Goal: Task Accomplishment & Management: Manage account settings

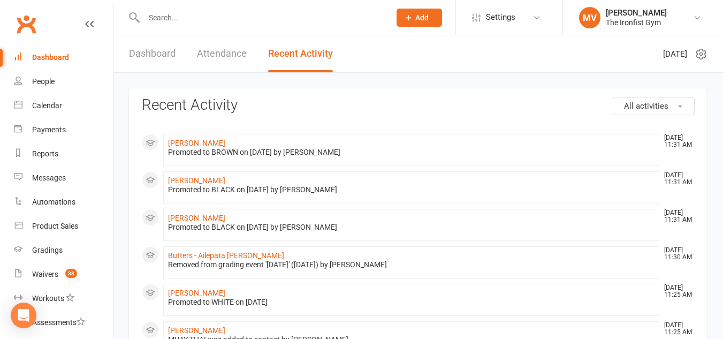
click at [60, 48] on link "Dashboard" at bounding box center [63, 57] width 99 height 24
click at [51, 270] on div "Waivers" at bounding box center [45, 274] width 26 height 9
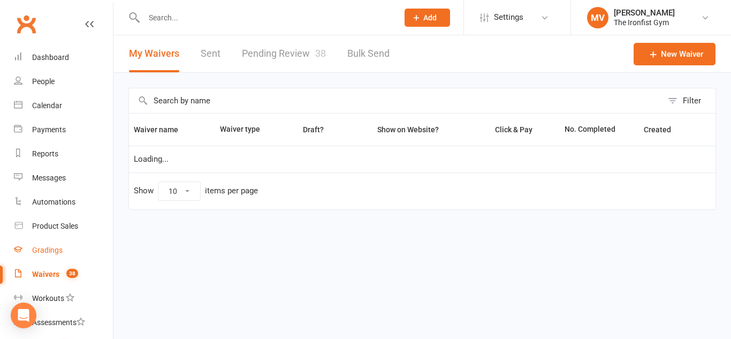
select select "100"
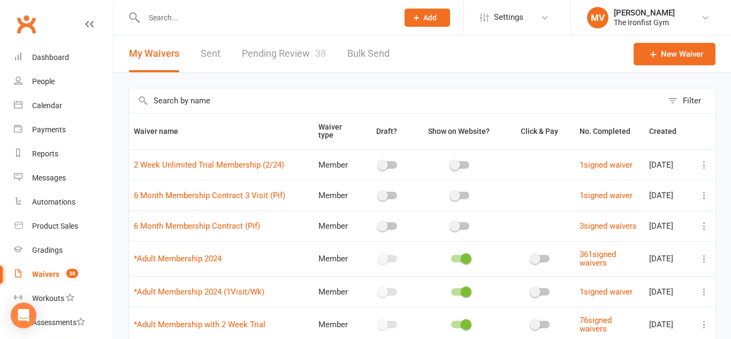
click at [277, 51] on link "Pending Review 38" at bounding box center [284, 53] width 84 height 37
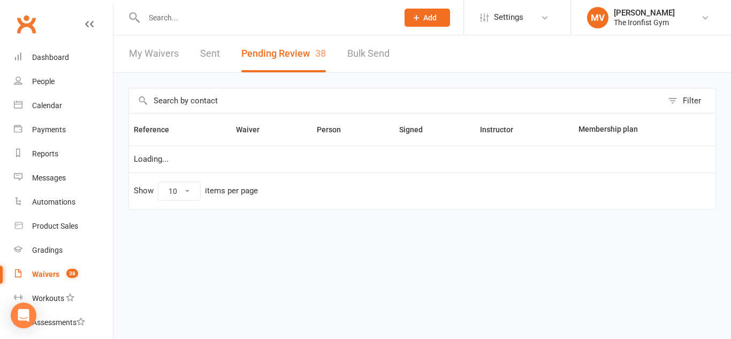
select select "50"
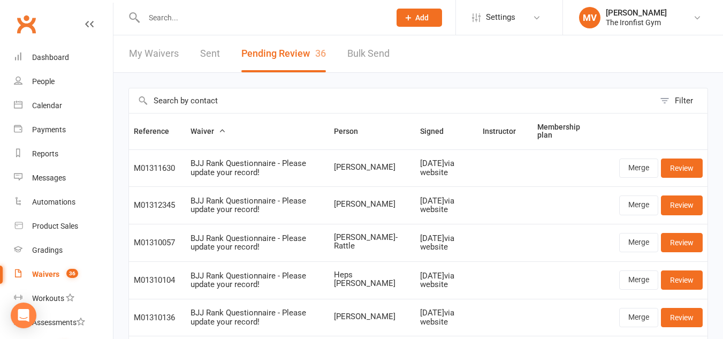
drag, startPoint x: 178, startPoint y: 21, endPoint x: 184, endPoint y: 20, distance: 6.5
click at [180, 21] on input "text" at bounding box center [262, 17] width 242 height 15
paste input "[PERSON_NAME]"
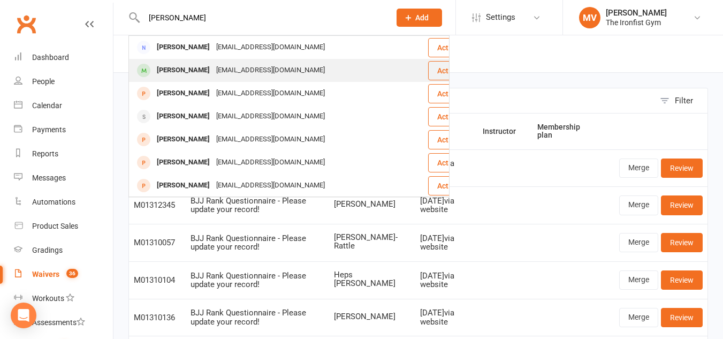
type input "[PERSON_NAME]"
click at [177, 68] on div "[PERSON_NAME]" at bounding box center [183, 71] width 59 height 16
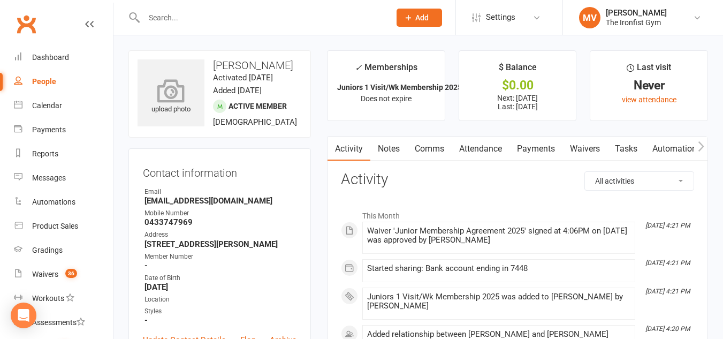
click at [185, 87] on icon at bounding box center [171, 91] width 74 height 24
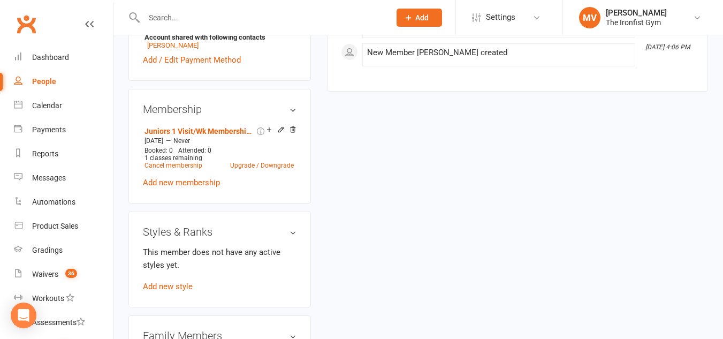
scroll to position [428, 0]
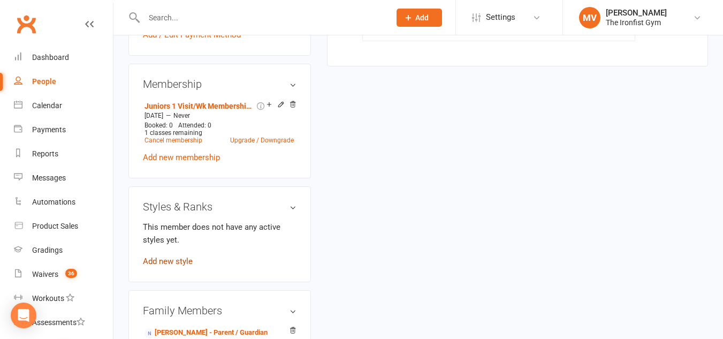
click at [174, 266] on link "Add new style" at bounding box center [168, 261] width 50 height 10
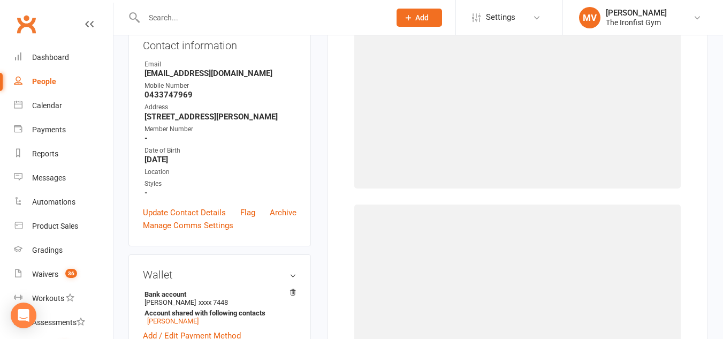
scroll to position [82, 0]
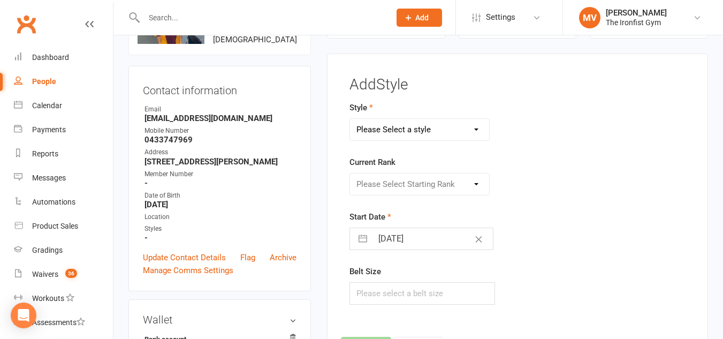
click at [398, 120] on select "Please Select a style BJJ MUAY THAI" at bounding box center [419, 129] width 139 height 21
select select "2451"
click at [350, 119] on select "Please Select a style BJJ MUAY THAI" at bounding box center [419, 129] width 139 height 21
drag, startPoint x: 399, startPoint y: 187, endPoint x: 402, endPoint y: 204, distance: 18.0
click at [399, 187] on select "Please Select Starting Rank White White 1 stripe White 2 stripe White 3 stripe …" at bounding box center [419, 183] width 139 height 21
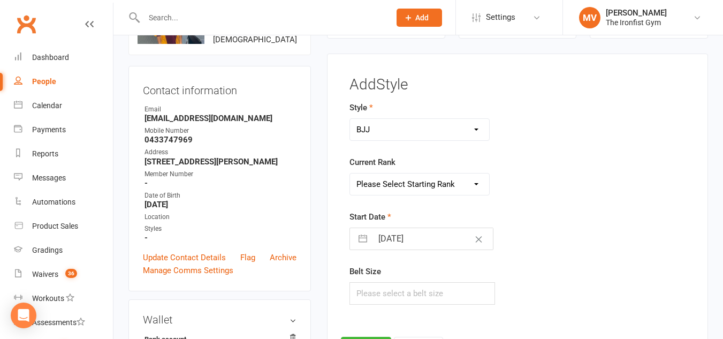
select select "24224"
click at [350, 173] on select "Please Select Starting Rank White White 1 stripe White 2 stripe White 3 stripe …" at bounding box center [419, 183] width 139 height 21
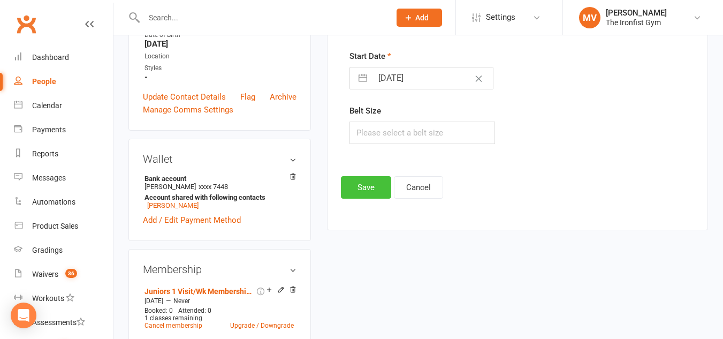
click at [364, 183] on button "Save" at bounding box center [366, 187] width 50 height 22
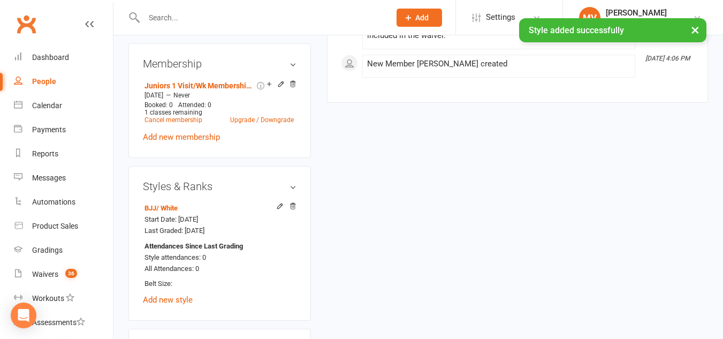
scroll to position [457, 0]
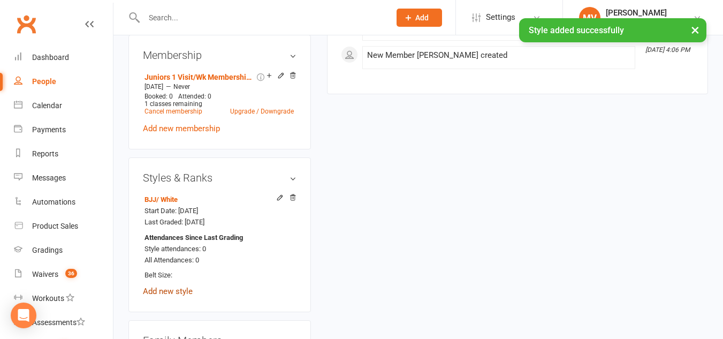
click at [167, 296] on link "Add new style" at bounding box center [168, 291] width 50 height 10
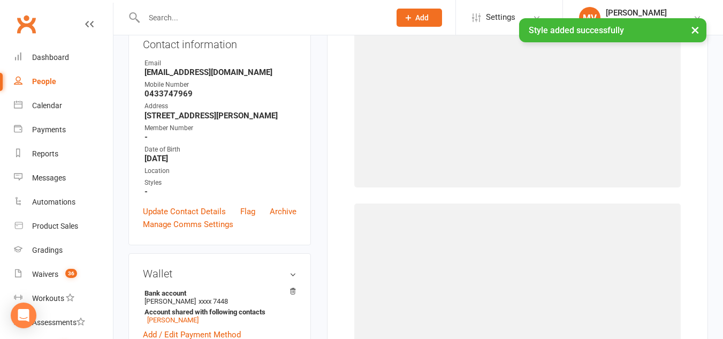
scroll to position [82, 0]
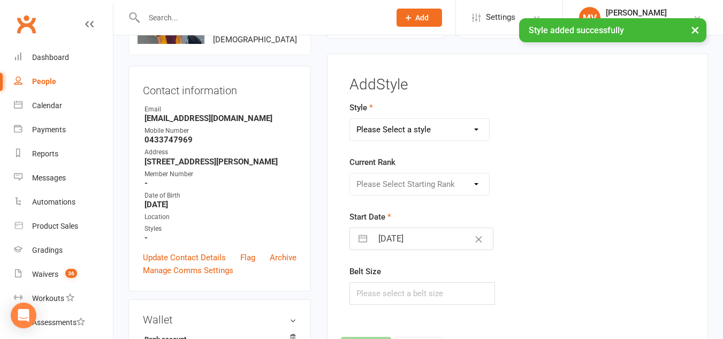
click at [446, 127] on select "Please Select a style BJJ MUAY THAI" at bounding box center [419, 129] width 139 height 21
drag, startPoint x: 403, startPoint y: 189, endPoint x: 409, endPoint y: 184, distance: 8.0
click at [404, 188] on div "Please Select Starting Rank" at bounding box center [419, 184] width 140 height 22
click at [408, 184] on div "Please Select Starting Rank" at bounding box center [419, 184] width 140 height 22
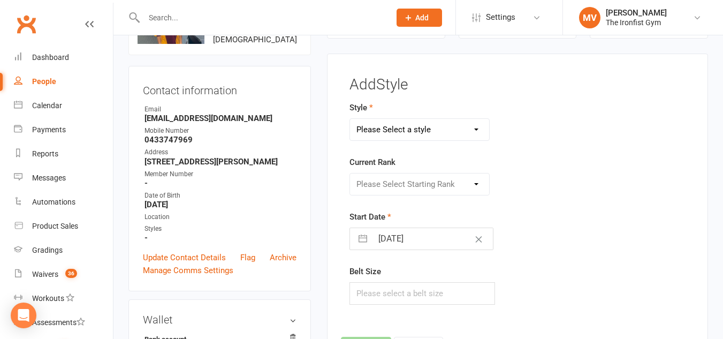
click at [406, 188] on div "Please Select Starting Rank" at bounding box center [419, 184] width 140 height 22
click at [449, 188] on div "Please Select Starting Rank" at bounding box center [419, 184] width 140 height 22
click at [439, 178] on div "Please Select Starting Rank" at bounding box center [419, 184] width 140 height 22
click at [465, 127] on select "Please Select a style BJJ MUAY THAI" at bounding box center [419, 129] width 139 height 21
select select "1857"
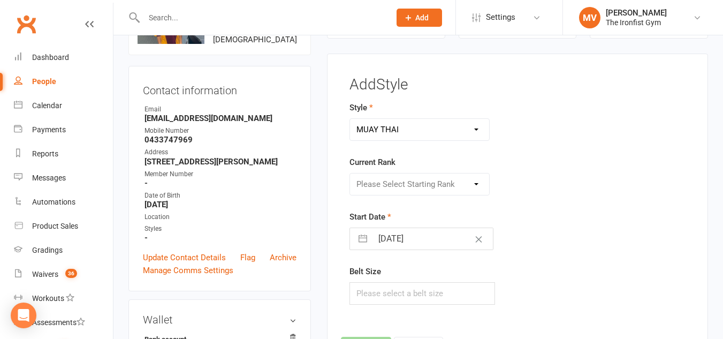
click at [350, 119] on select "Please Select a style BJJ MUAY THAI" at bounding box center [419, 129] width 139 height 21
click at [406, 184] on select "Please Select Starting Rank WHITE BLUE GREEN YELLOW PURPLE BROWN BLACK" at bounding box center [419, 183] width 139 height 21
select select "18050"
click at [350, 173] on select "Please Select Starting Rank WHITE BLUE GREEN YELLOW PURPLE BROWN BLACK" at bounding box center [419, 183] width 139 height 21
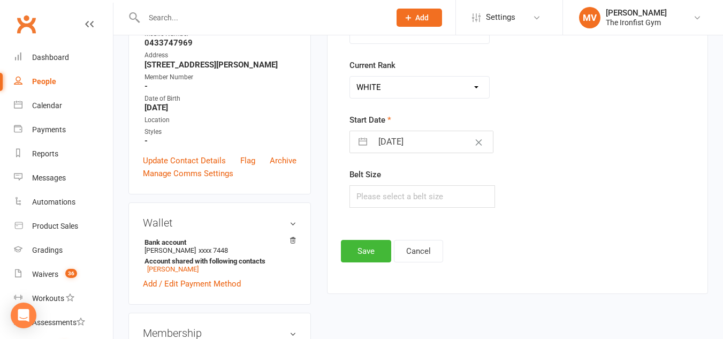
scroll to position [189, 0]
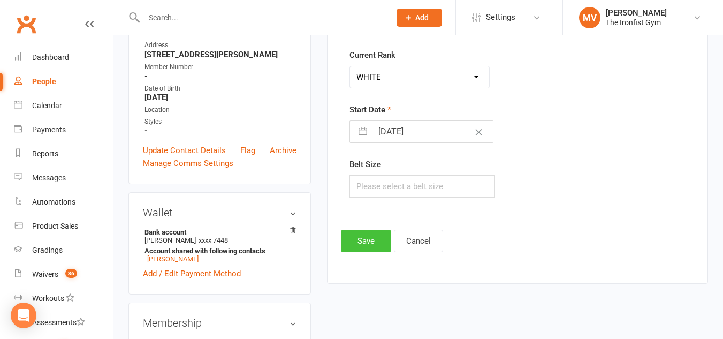
drag, startPoint x: 381, startPoint y: 242, endPoint x: 346, endPoint y: 238, distance: 35.1
click at [381, 243] on button "Save" at bounding box center [366, 241] width 50 height 22
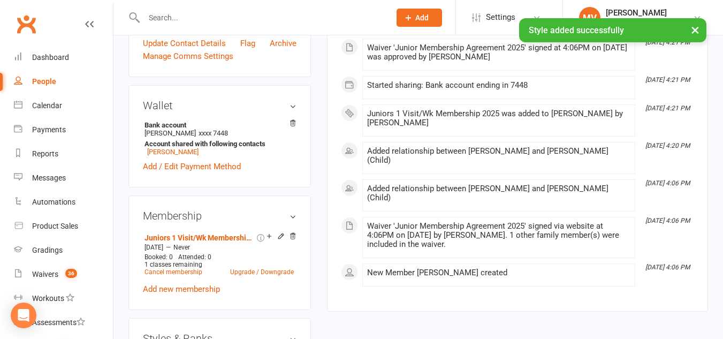
scroll to position [0, 0]
